Goal: Contribute content: Add original content to the website for others to see

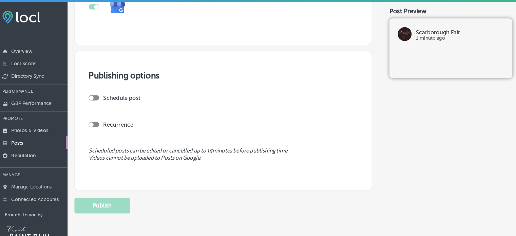
click at [23, 141] on p "Posts" at bounding box center [26, 140] width 12 height 6
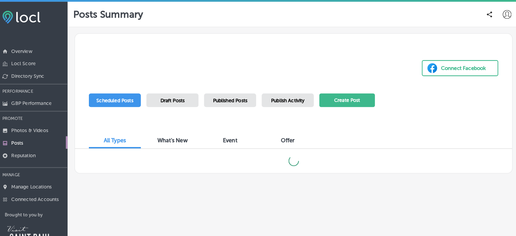
click at [355, 98] on button "Create Post" at bounding box center [348, 97] width 54 height 13
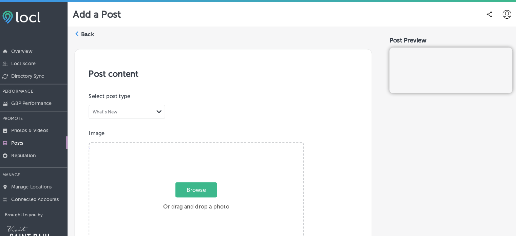
click at [202, 187] on span "Browse" at bounding box center [200, 185] width 40 height 15
click at [202, 142] on input "Browse Or drag and drop a photo" at bounding box center [200, 140] width 209 height 2
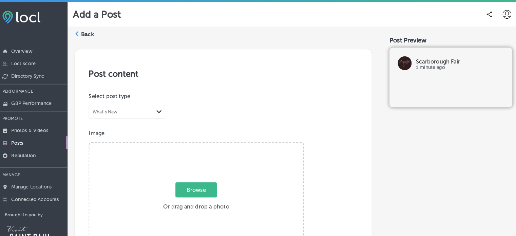
type input "C:\fakepath\Closed for the State Fair 2025.png"
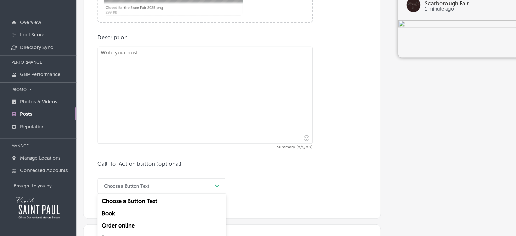
scroll to position [242, 0]
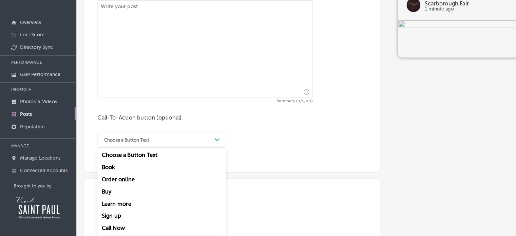
click at [212, 150] on div "option Buy focused, 4 of 7. 7 results available. Use Up and Down to choose opti…" at bounding box center [158, 141] width 126 height 15
click at [113, 204] on div "Learn more" at bounding box center [158, 205] width 126 height 12
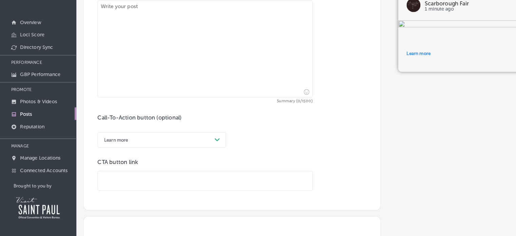
paste input "[URL][DOMAIN_NAME]"
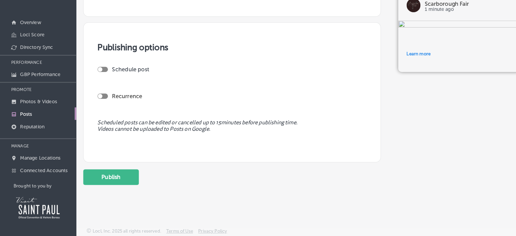
scroll to position [571, 0]
click at [102, 70] on div at bounding box center [100, 72] width 10 height 5
type input "[URL][DOMAIN_NAME]"
checkbox input "true"
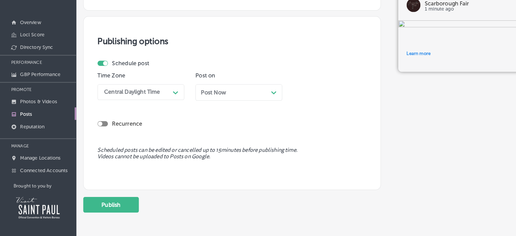
click at [103, 129] on div at bounding box center [100, 126] width 10 height 5
checkbox input "true"
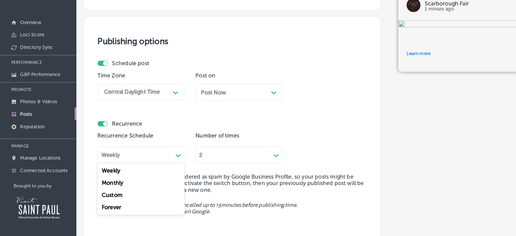
click at [173, 159] on div "Path Created with Sketch." at bounding box center [174, 156] width 5 height 5
click at [106, 202] on div "Custom" at bounding box center [137, 196] width 85 height 12
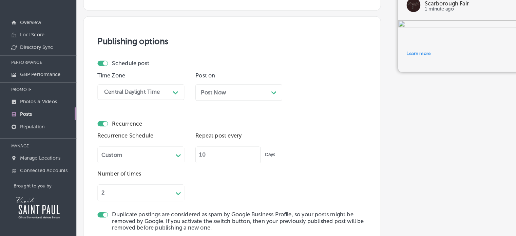
click at [210, 164] on input "10" at bounding box center [223, 157] width 64 height 16
type input "1"
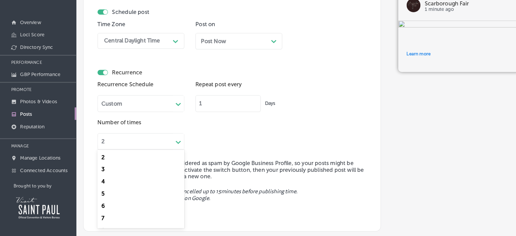
click at [176, 152] on div "option 2 focused, 1 of 23. 23 results available. Use Up and Down to choose opti…" at bounding box center [137, 142] width 85 height 18
click at [104, 188] on div "18" at bounding box center [137, 182] width 85 height 12
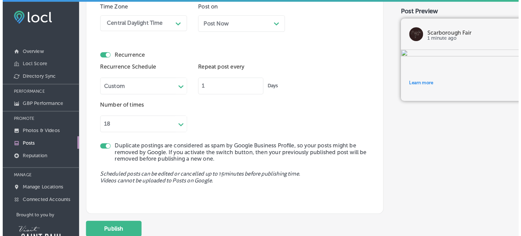
scroll to position [695, 0]
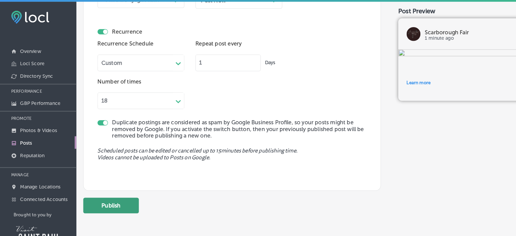
click at [118, 196] on button "Publish" at bounding box center [108, 200] width 54 height 15
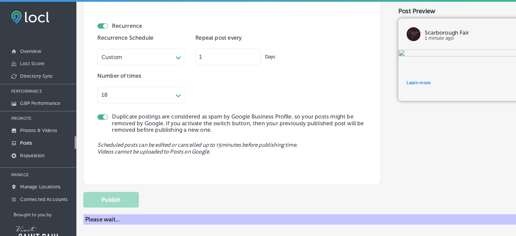
checkbox input "false"
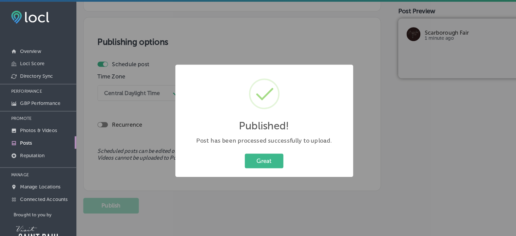
scroll to position [538, 0]
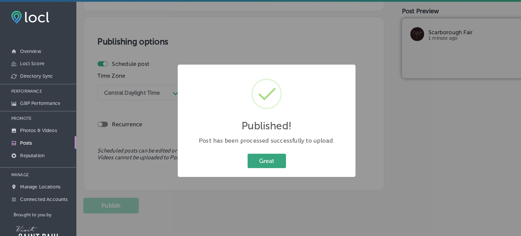
click at [263, 159] on button "Great" at bounding box center [261, 157] width 38 height 14
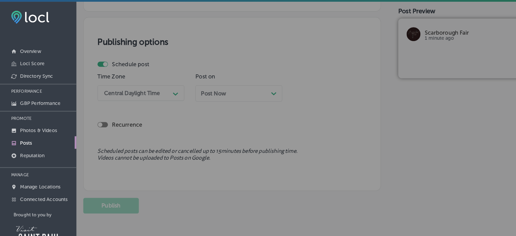
scroll to position [538, 0]
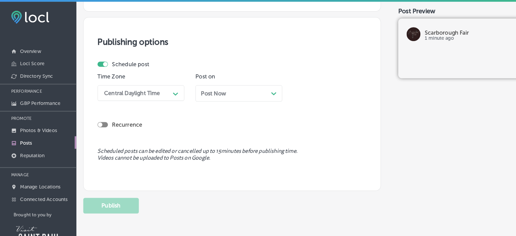
click at [26, 140] on p "Posts" at bounding box center [26, 140] width 12 height 6
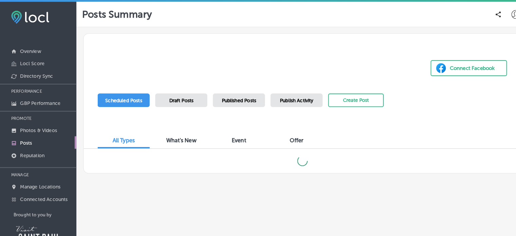
click at [179, 100] on span "Draft Posts" at bounding box center [177, 98] width 24 height 6
